Goal: Connect with others: Connect with other users

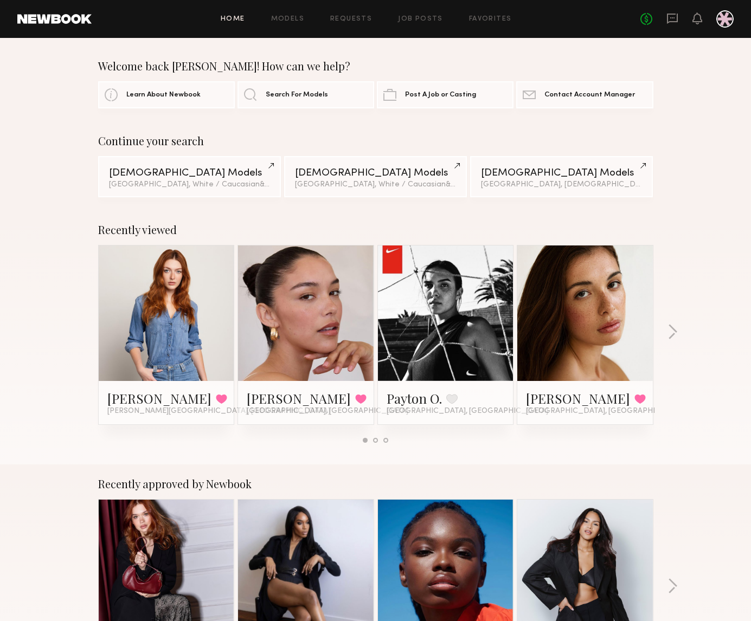
click at [665, 18] on div "No fees up to $5,000" at bounding box center [686, 18] width 93 height 17
click at [668, 21] on icon at bounding box center [672, 18] width 12 height 12
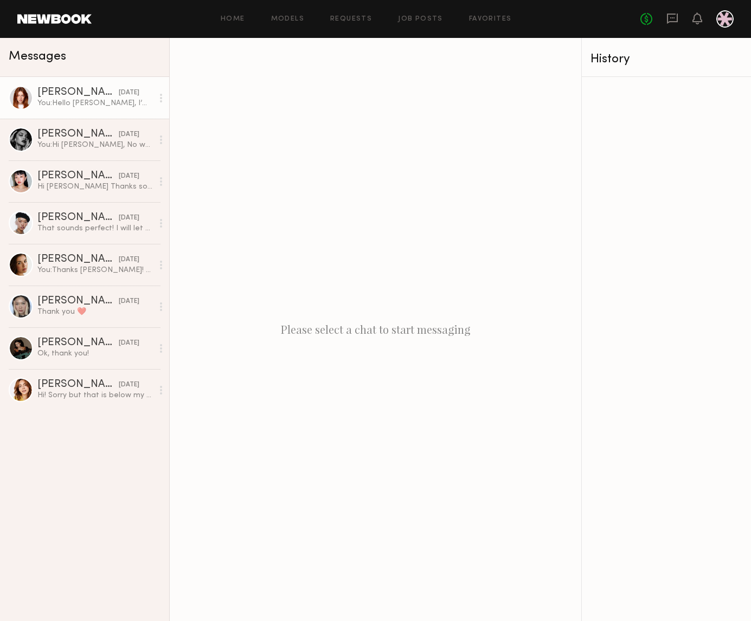
click at [88, 95] on div "[PERSON_NAME]" at bounding box center [77, 92] width 81 height 11
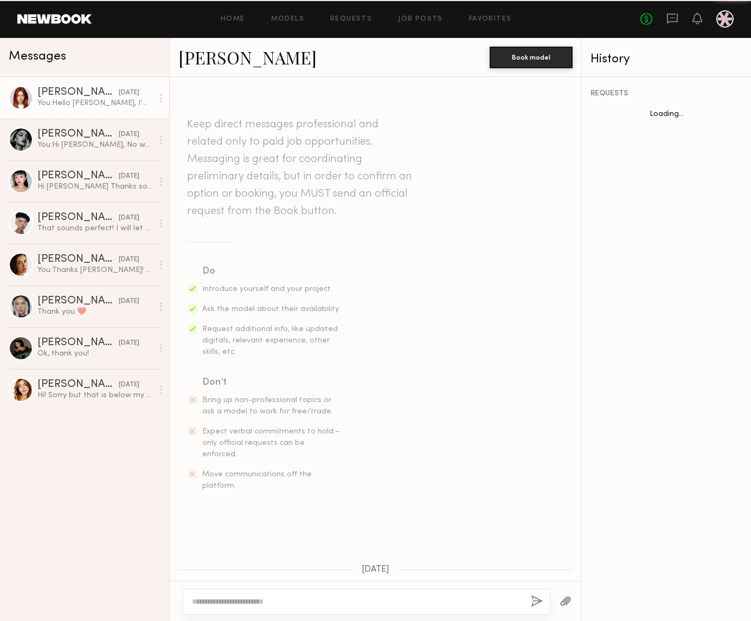
scroll to position [884, 0]
